Goal: Entertainment & Leisure: Consume media (video, audio)

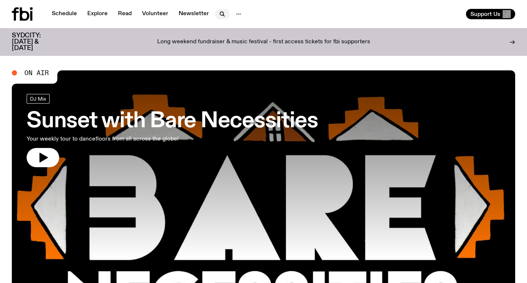
click at [222, 12] on icon "button" at bounding box center [222, 14] width 9 height 9
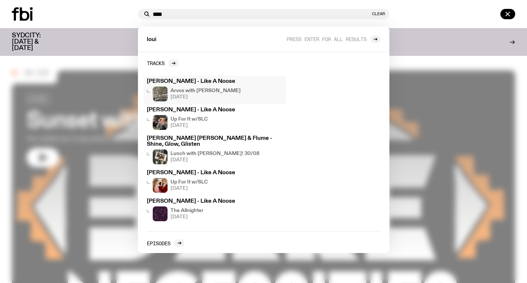
type input "****"
click at [211, 94] on div "Arvos with [PERSON_NAME] [DATE]" at bounding box center [206, 94] width 70 height 15
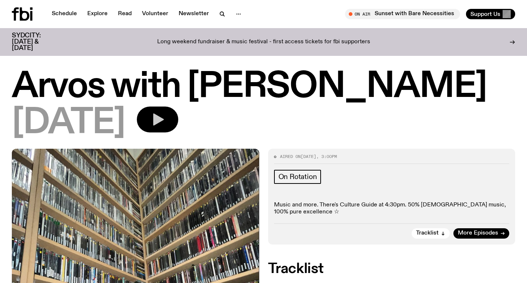
click at [165, 114] on icon "button" at bounding box center [157, 119] width 15 height 15
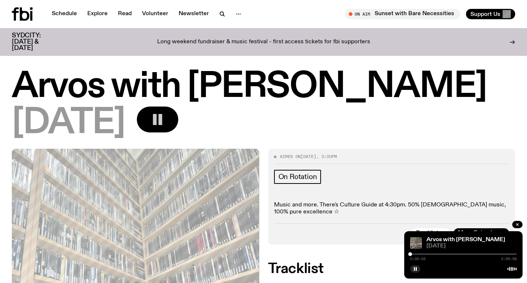
click at [505, 253] on div at bounding box center [463, 253] width 107 height 1
click at [508, 254] on div at bounding box center [463, 253] width 107 height 1
click at [509, 254] on div at bounding box center [509, 254] width 4 height 4
click at [510, 254] on div at bounding box center [510, 254] width 4 height 4
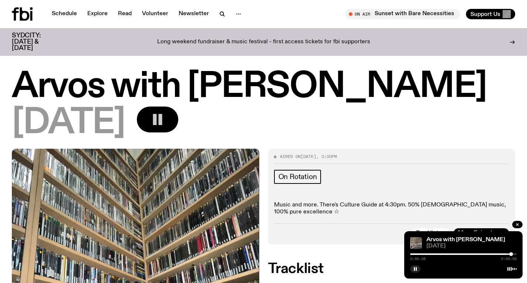
click at [511, 254] on div at bounding box center [512, 254] width 4 height 4
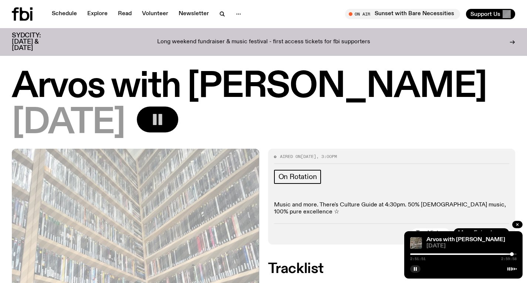
click at [512, 254] on div at bounding box center [512, 254] width 4 height 4
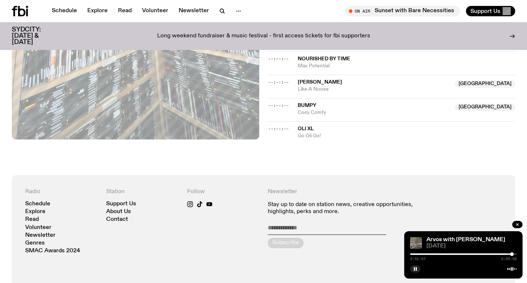
scroll to position [1017, 0]
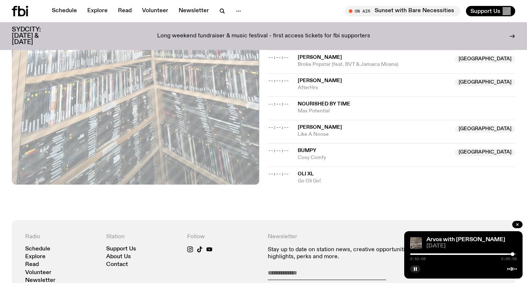
click at [513, 254] on div at bounding box center [513, 254] width 4 height 4
click at [514, 254] on div at bounding box center [514, 254] width 4 height 4
click at [515, 252] on div at bounding box center [515, 254] width 4 height 4
click at [515, 253] on div at bounding box center [515, 254] width 4 height 4
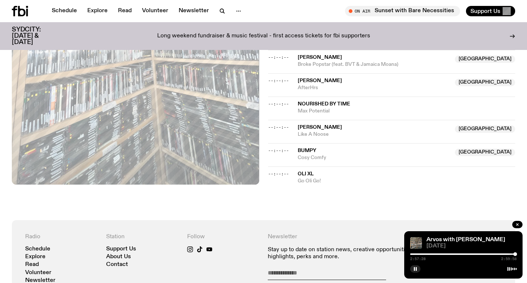
click at [515, 252] on div at bounding box center [516, 254] width 4 height 4
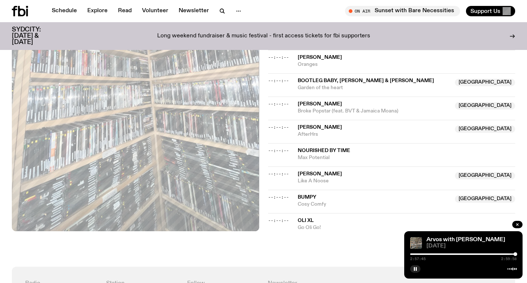
scroll to position [971, 0]
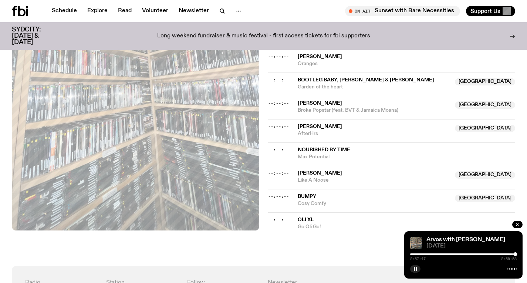
click at [513, 254] on div at bounding box center [462, 253] width 107 height 1
click at [510, 254] on div at bounding box center [459, 253] width 107 height 1
click at [504, 254] on div at bounding box center [457, 253] width 107 height 1
click at [494, 254] on div at bounding box center [450, 253] width 107 height 1
click at [492, 253] on div at bounding box center [492, 254] width 4 height 4
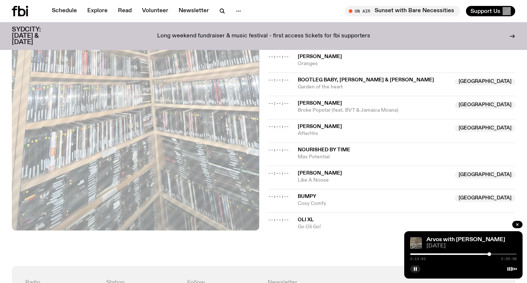
click at [490, 253] on div at bounding box center [490, 254] width 4 height 4
click at [488, 253] on div at bounding box center [489, 254] width 4 height 4
click at [486, 253] on div at bounding box center [486, 254] width 4 height 4
click at [484, 253] on div at bounding box center [433, 253] width 107 height 1
click at [482, 254] on div at bounding box center [430, 253] width 107 height 1
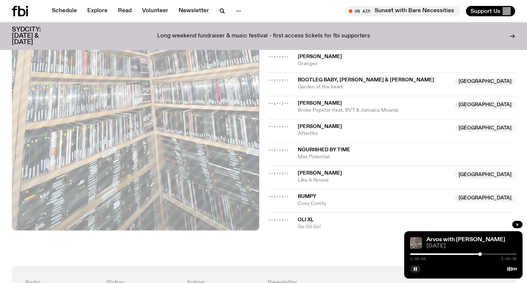
click at [480, 254] on div at bounding box center [480, 254] width 4 height 4
click at [475, 254] on div at bounding box center [427, 253] width 107 height 1
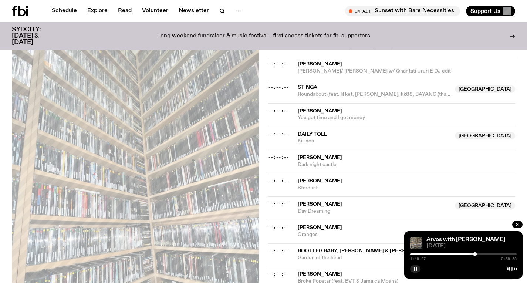
scroll to position [801, 0]
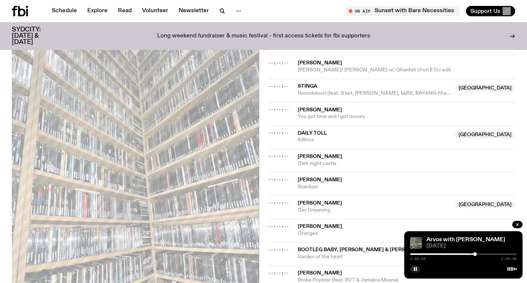
click at [483, 255] on div at bounding box center [463, 253] width 107 height 1
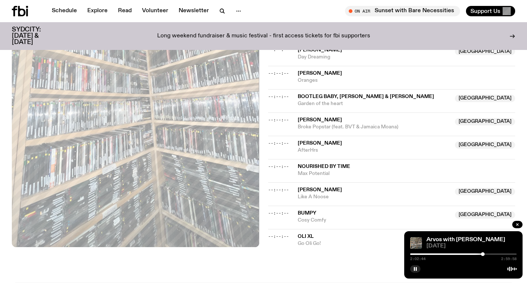
scroll to position [956, 0]
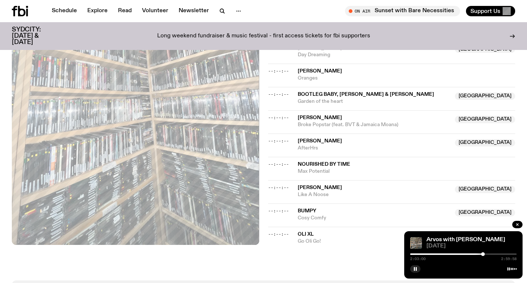
click at [510, 254] on div at bounding box center [463, 253] width 107 height 1
click at [512, 254] on div at bounding box center [510, 254] width 4 height 4
click at [512, 253] on div at bounding box center [512, 254] width 4 height 4
click at [513, 253] on div at bounding box center [512, 254] width 4 height 4
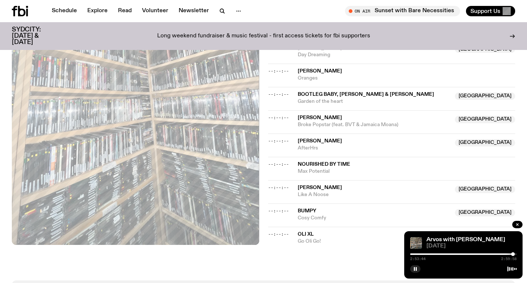
click at [514, 253] on div at bounding box center [513, 254] width 4 height 4
click at [514, 253] on div at bounding box center [514, 254] width 4 height 4
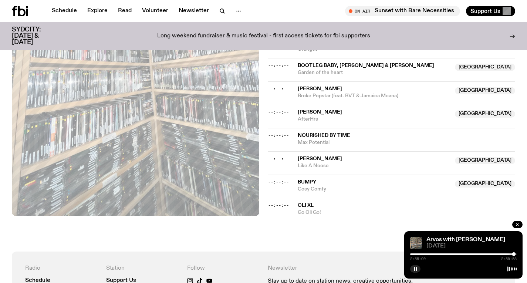
scroll to position [985, 0]
click at [514, 253] on div at bounding box center [515, 254] width 4 height 4
click at [515, 253] on div at bounding box center [515, 254] width 4 height 4
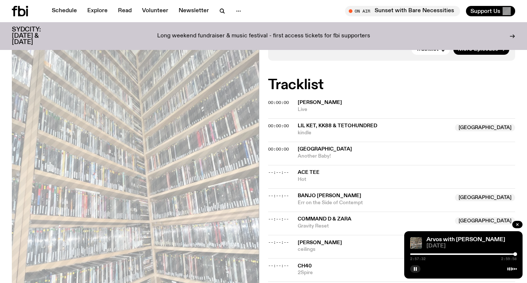
scroll to position [172, 0]
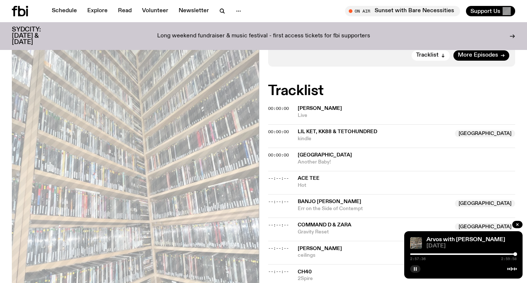
click at [414, 271] on icon "button" at bounding box center [415, 269] width 4 height 4
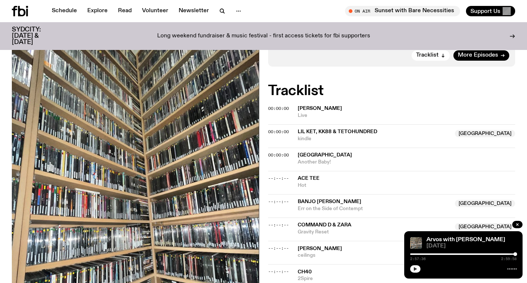
click at [502, 253] on div "2:57:36 2:59:58" at bounding box center [463, 256] width 107 height 9
click at [499, 253] on div at bounding box center [462, 253] width 107 height 1
click at [414, 268] on icon "button" at bounding box center [415, 269] width 3 height 4
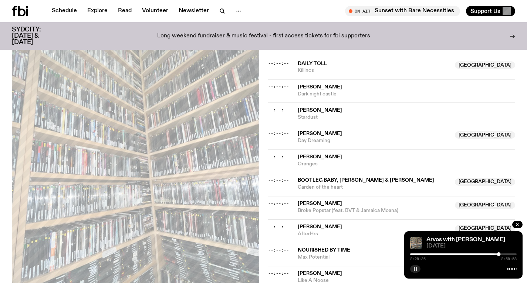
scroll to position [871, 0]
